Goal: Navigation & Orientation: Go to known website

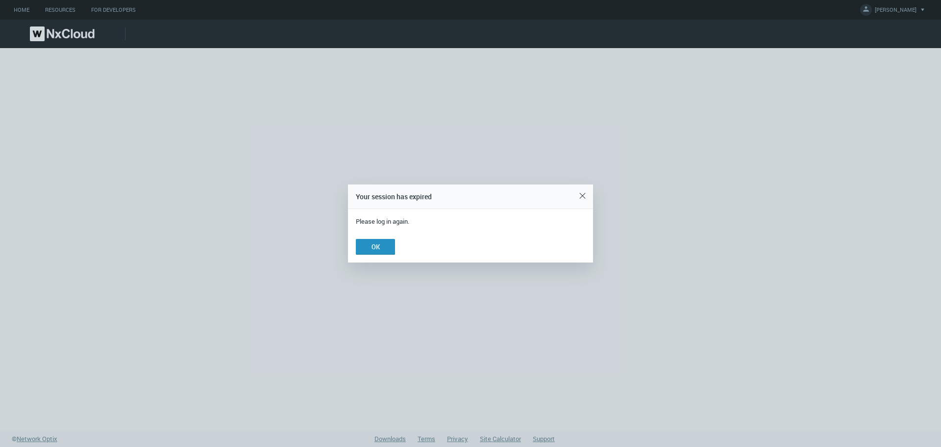
click at [387, 243] on button "OK" at bounding box center [375, 247] width 39 height 16
